Goal: Task Accomplishment & Management: Use online tool/utility

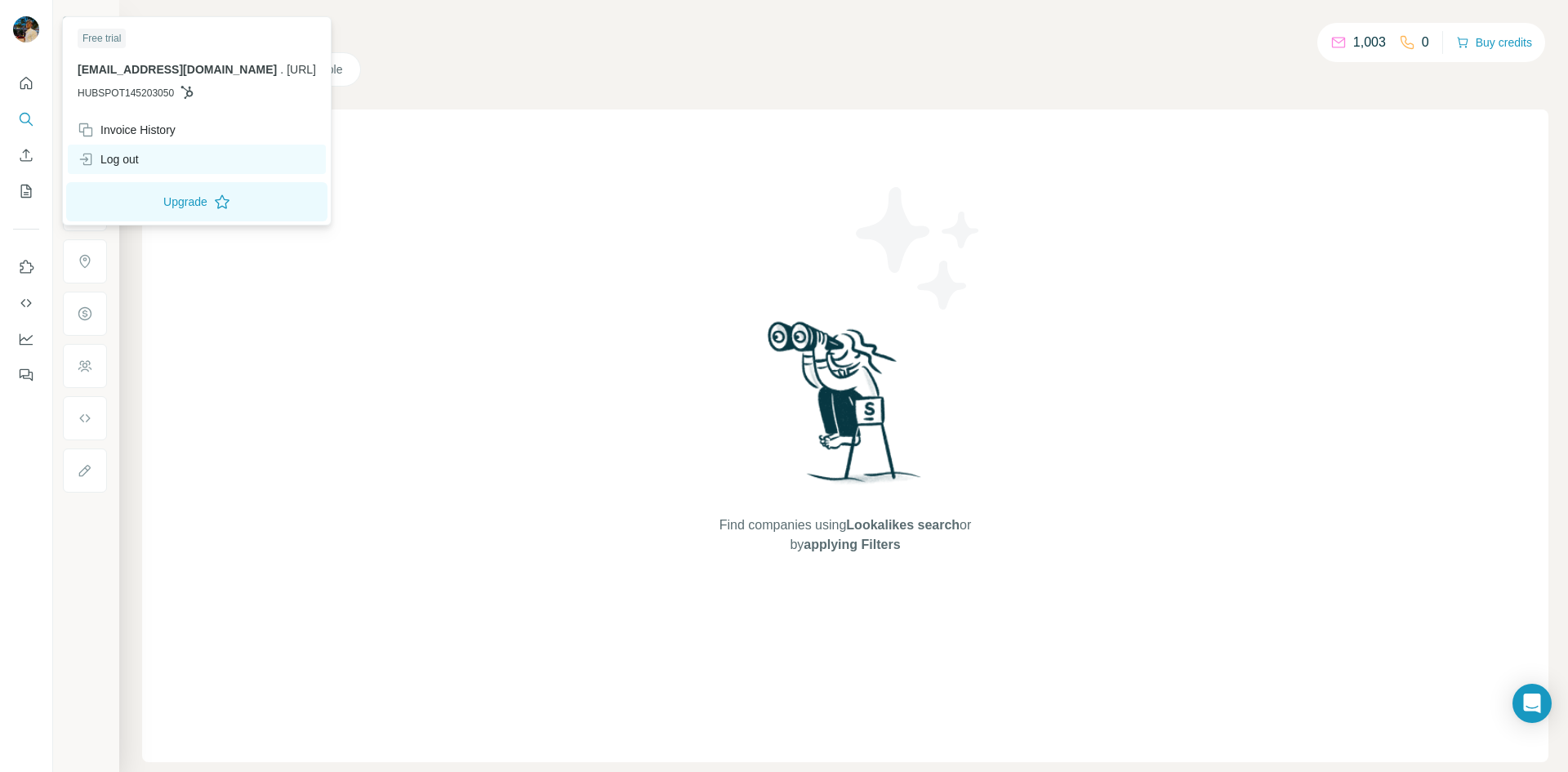
click at [138, 165] on div "Log out" at bounding box center [108, 160] width 61 height 16
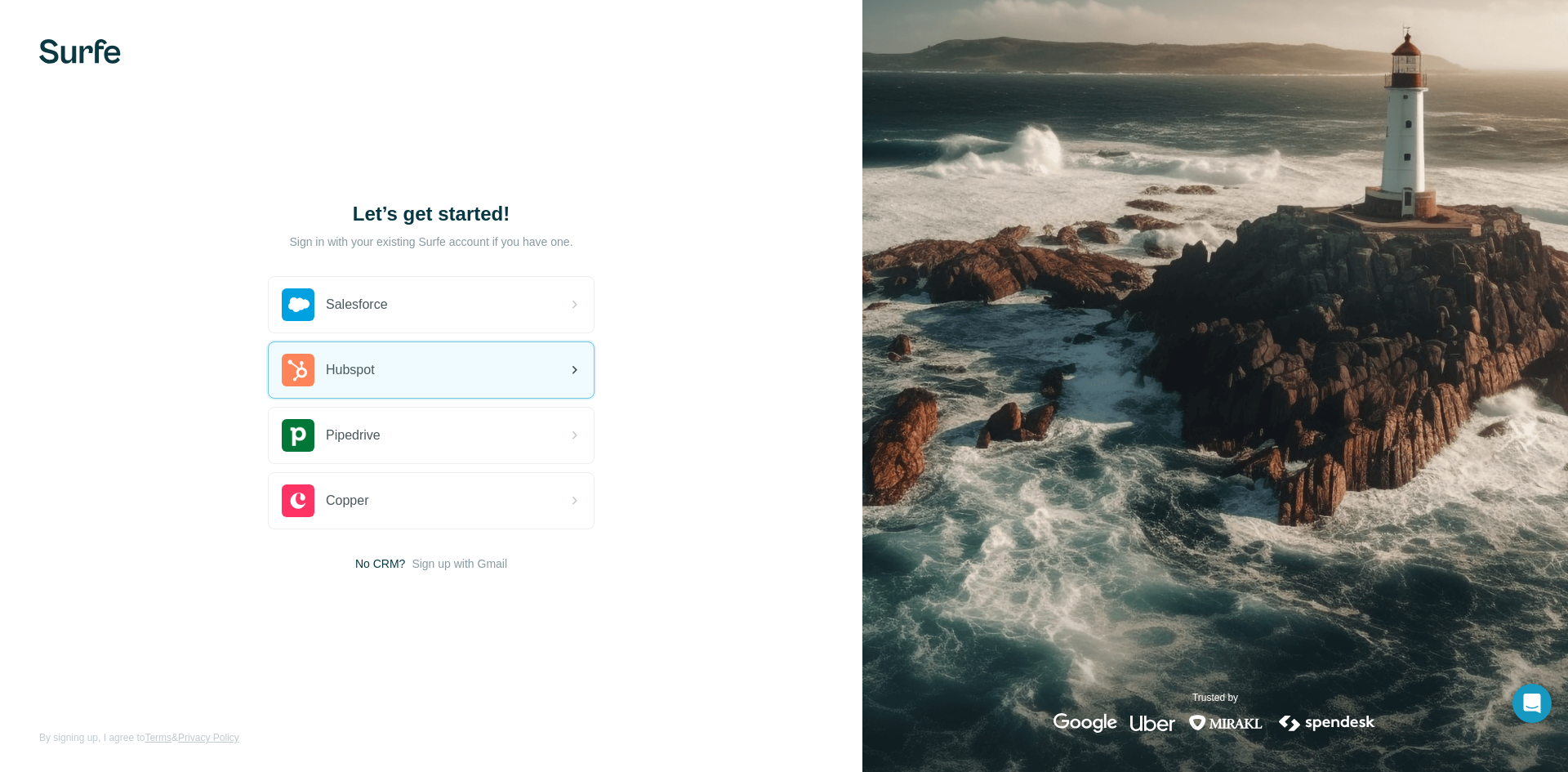
click at [449, 364] on div "Hubspot" at bounding box center [431, 370] width 325 height 56
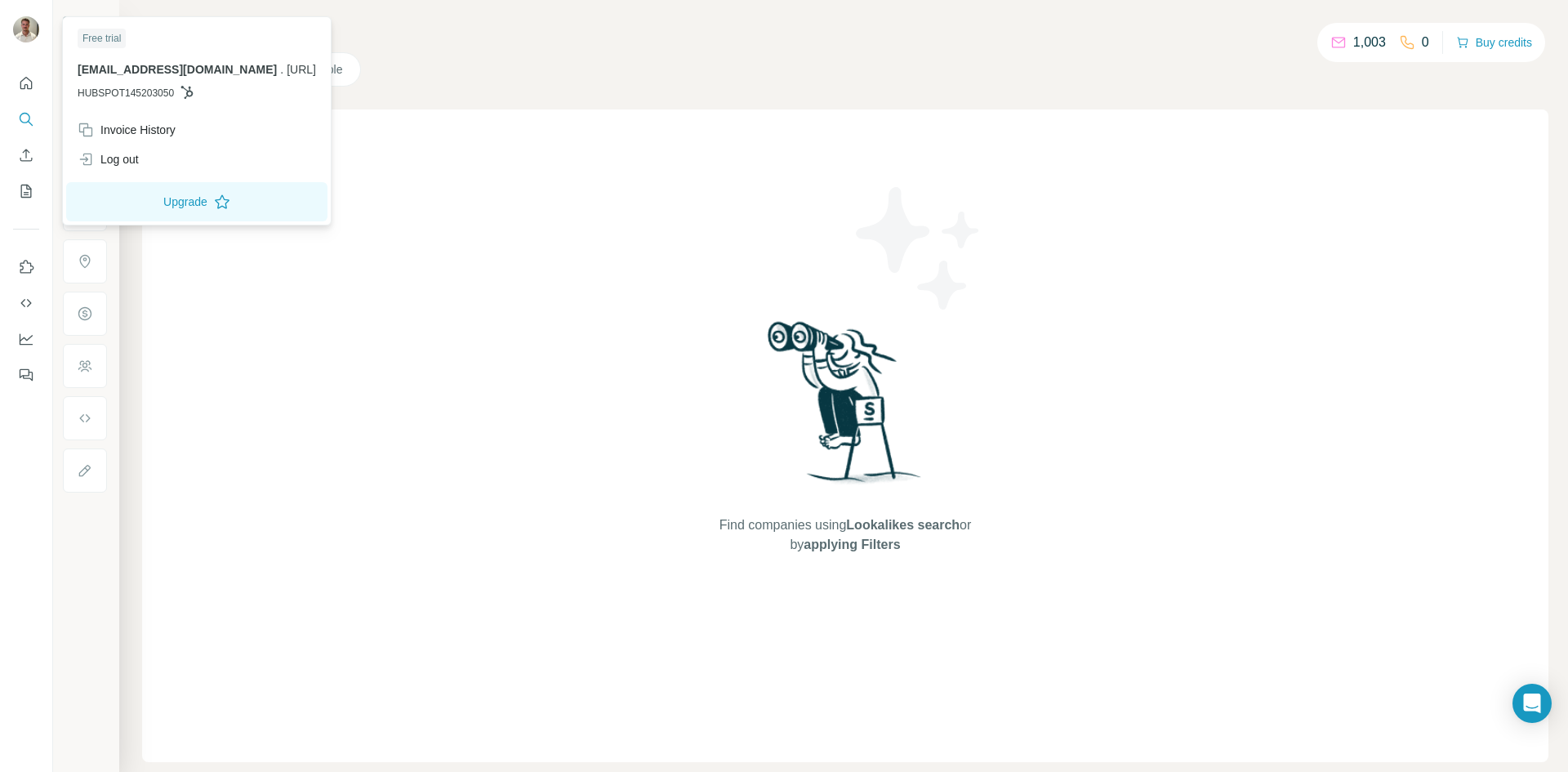
click at [29, 32] on img at bounding box center [26, 29] width 26 height 26
click at [617, 344] on div "Find companies using Lookalikes search or by applying Filters" at bounding box center [845, 436] width 1406 height 653
click at [136, 161] on div "Log out" at bounding box center [108, 160] width 61 height 16
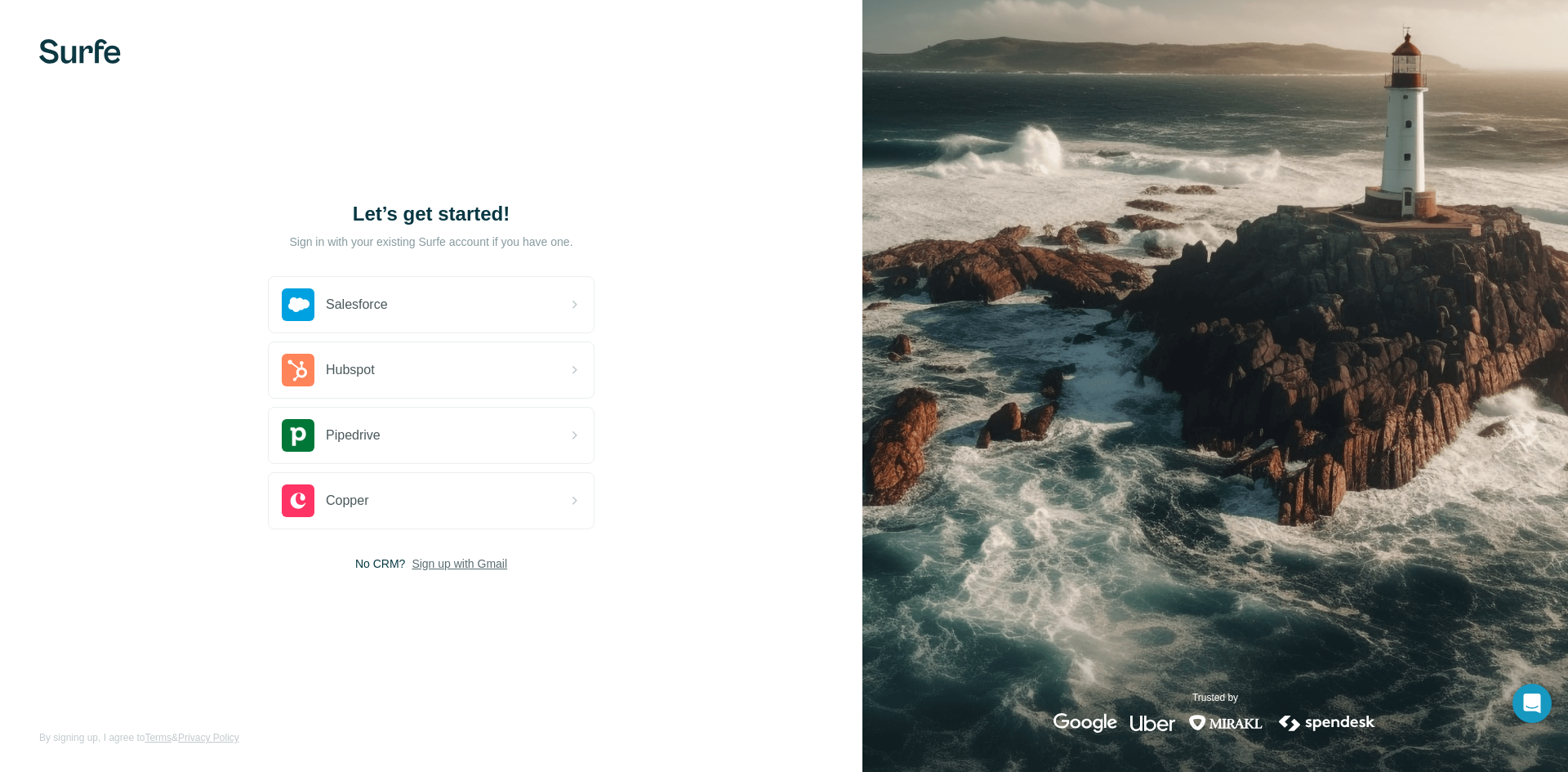
click at [495, 562] on span "Sign up with Gmail" at bounding box center [459, 563] width 96 height 16
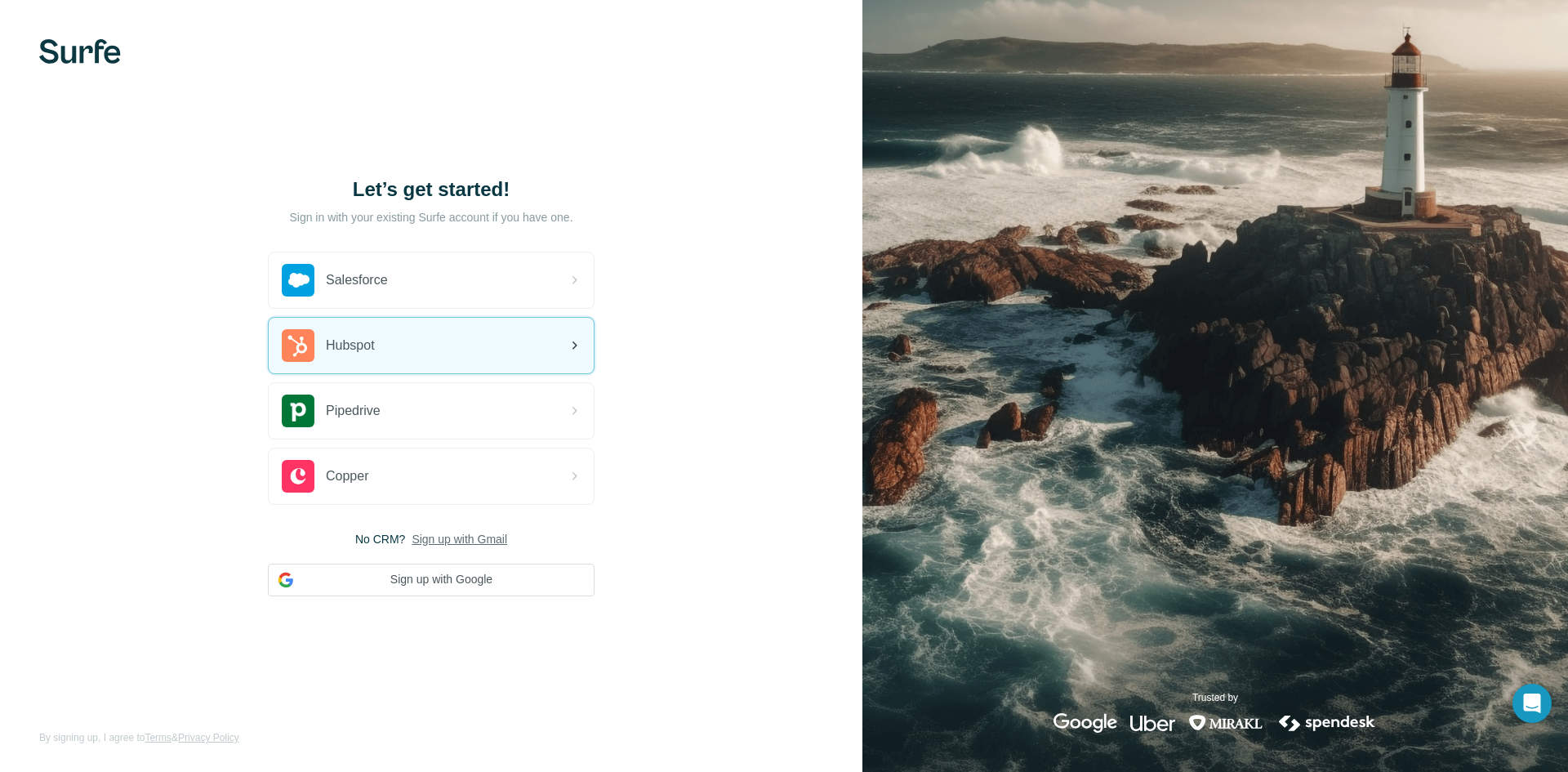
drag, startPoint x: 451, startPoint y: 421, endPoint x: 425, endPoint y: 346, distance: 79.4
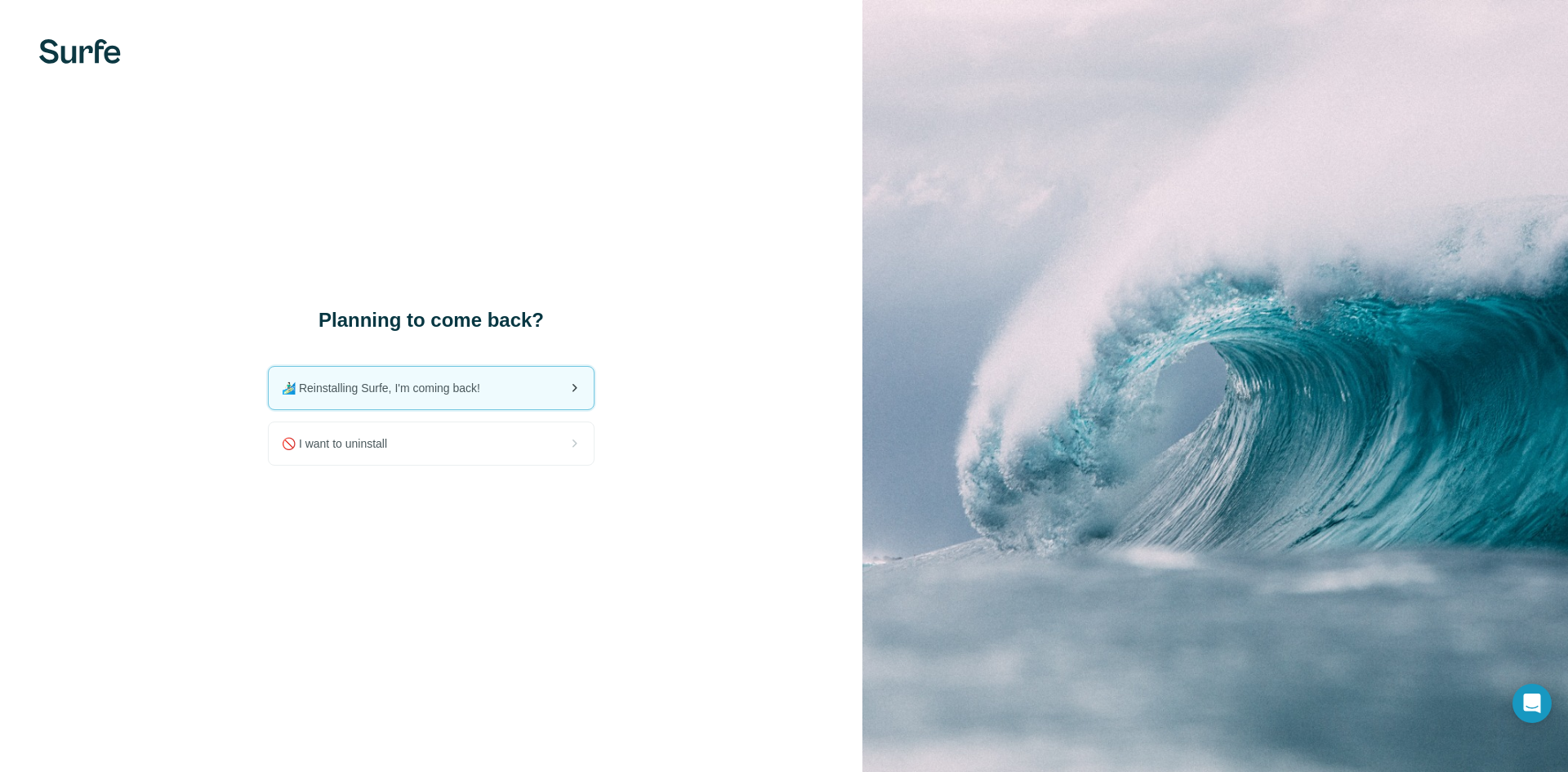
click at [466, 392] on span "🏄🏻‍♂️ Reinstalling Surfe, I'm coming back!" at bounding box center [387, 388] width 211 height 16
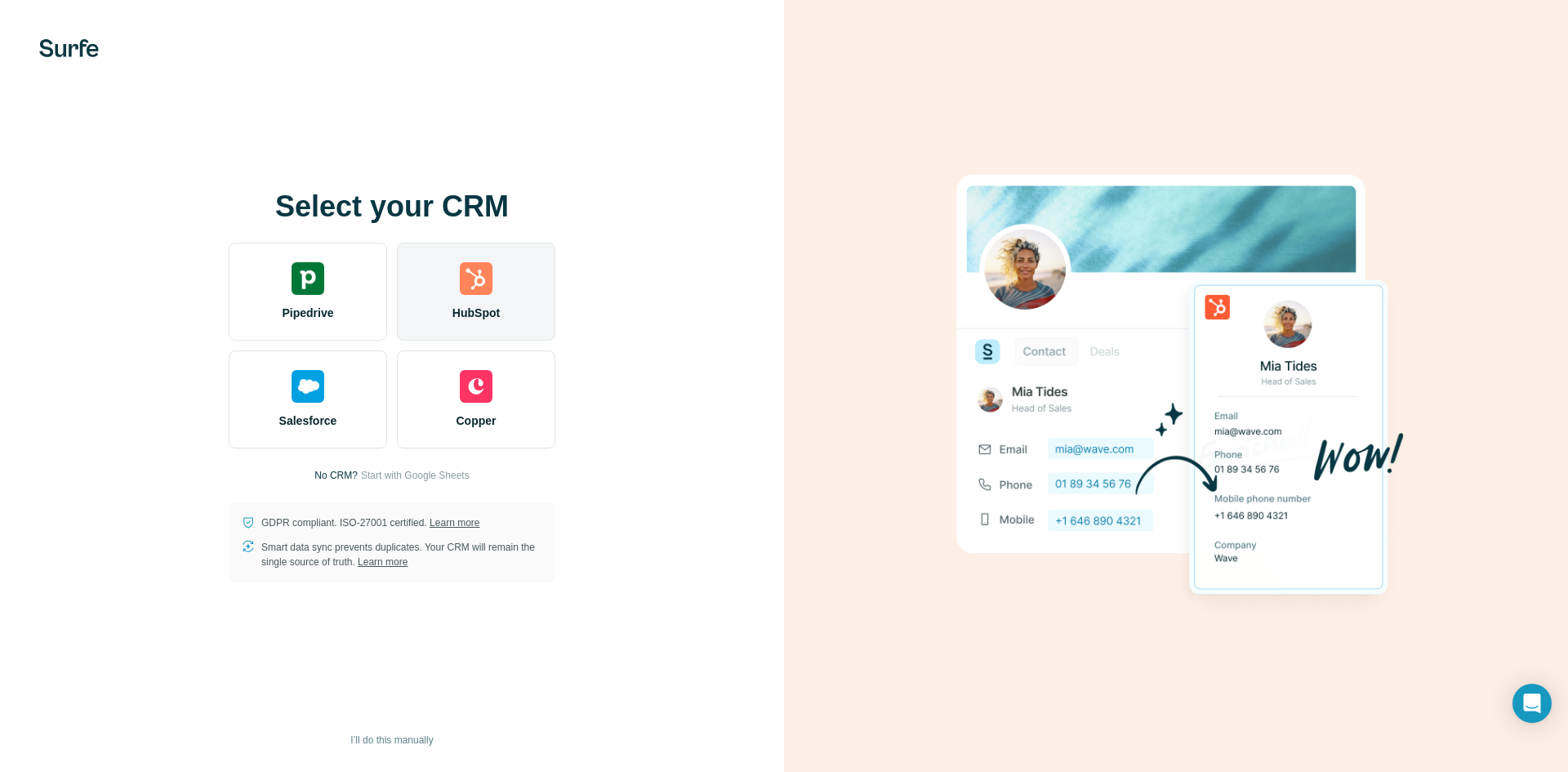
click at [427, 259] on div "HubSpot" at bounding box center [477, 292] width 159 height 98
